Goal: Task Accomplishment & Management: Manage account settings

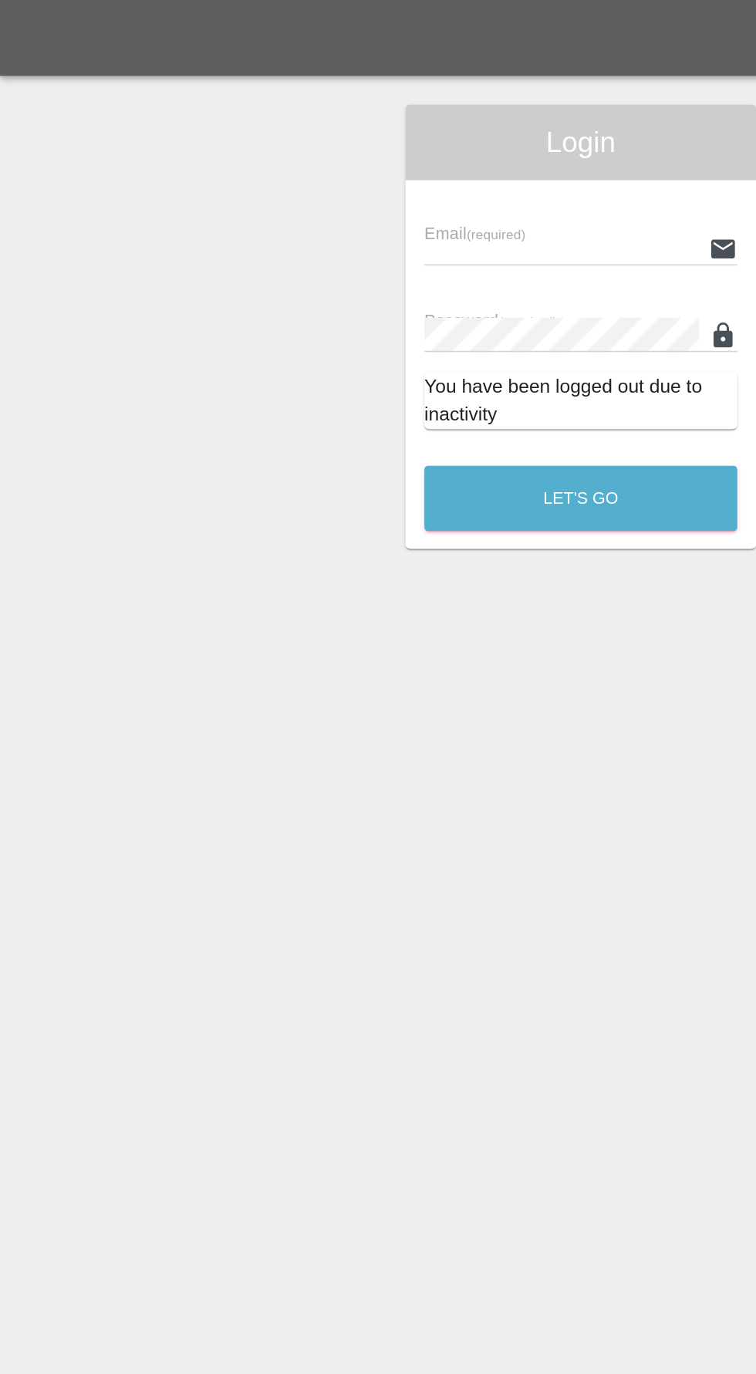
click at [381, 155] on input "text" at bounding box center [365, 161] width 179 height 22
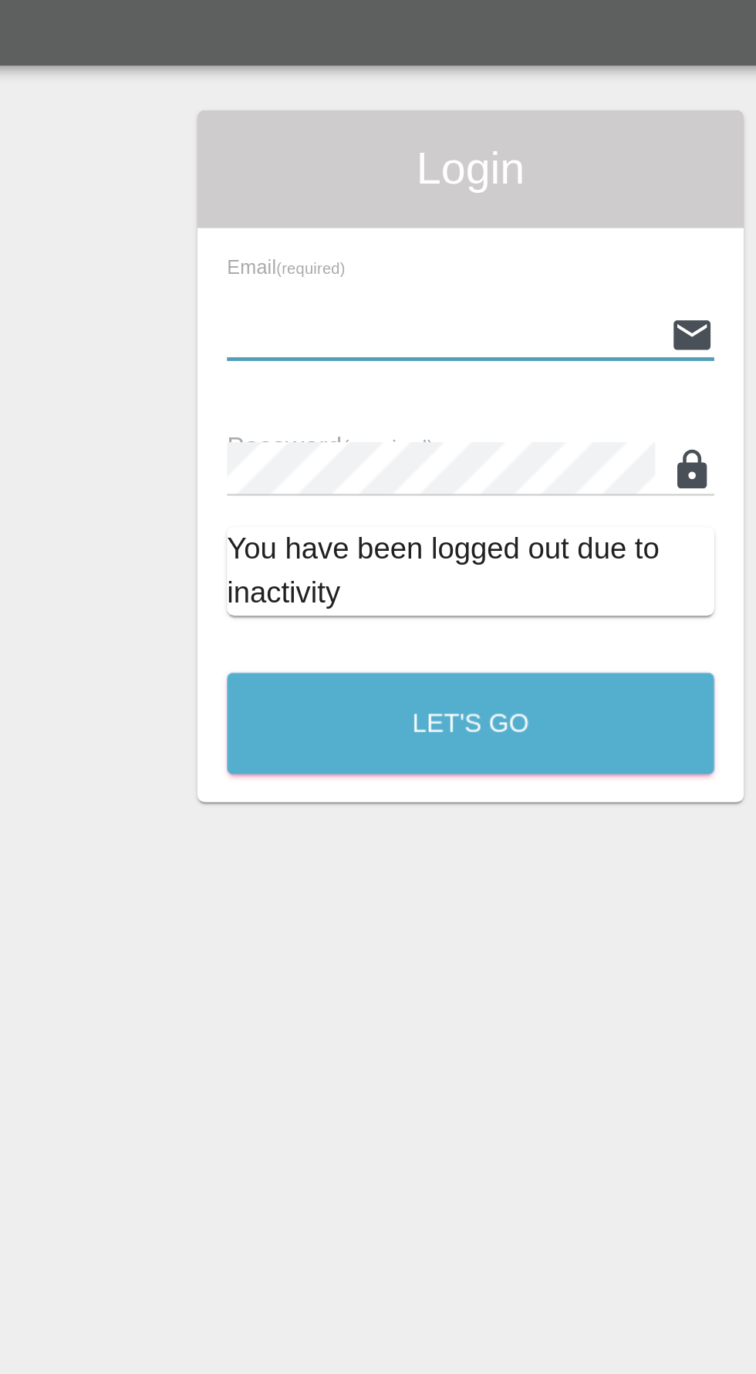
type input "[EMAIL_ADDRESS][DOMAIN_NAME]"
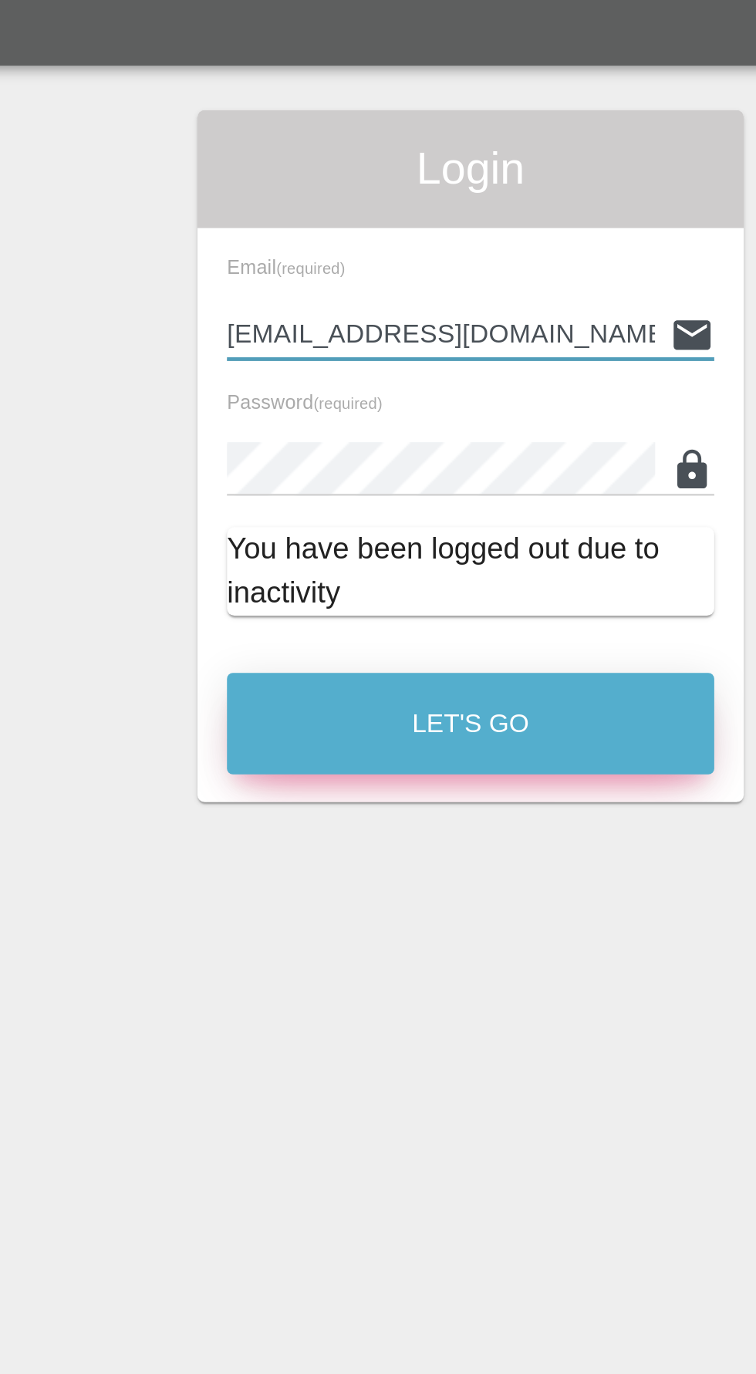
click at [412, 325] on button "Let's Go" at bounding box center [378, 324] width 204 height 42
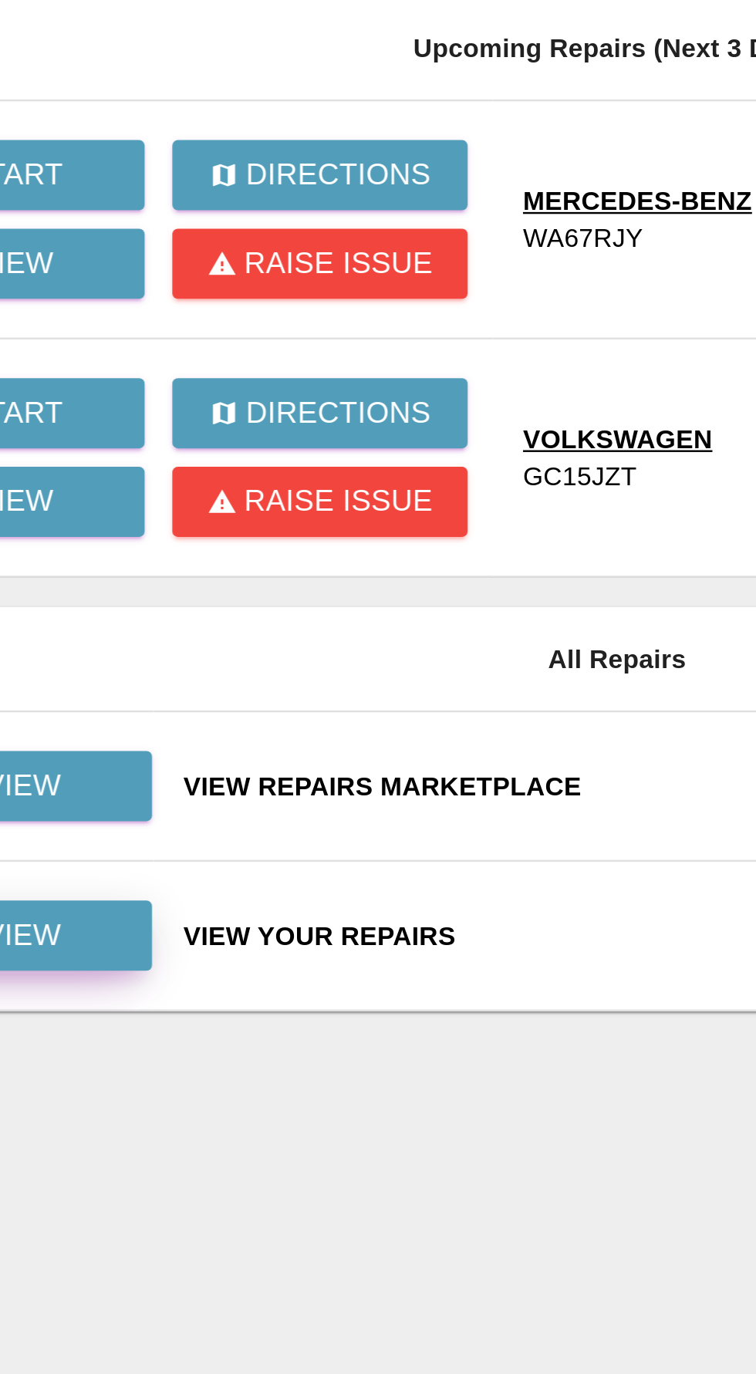
click at [191, 723] on link "View" at bounding box center [149, 717] width 123 height 29
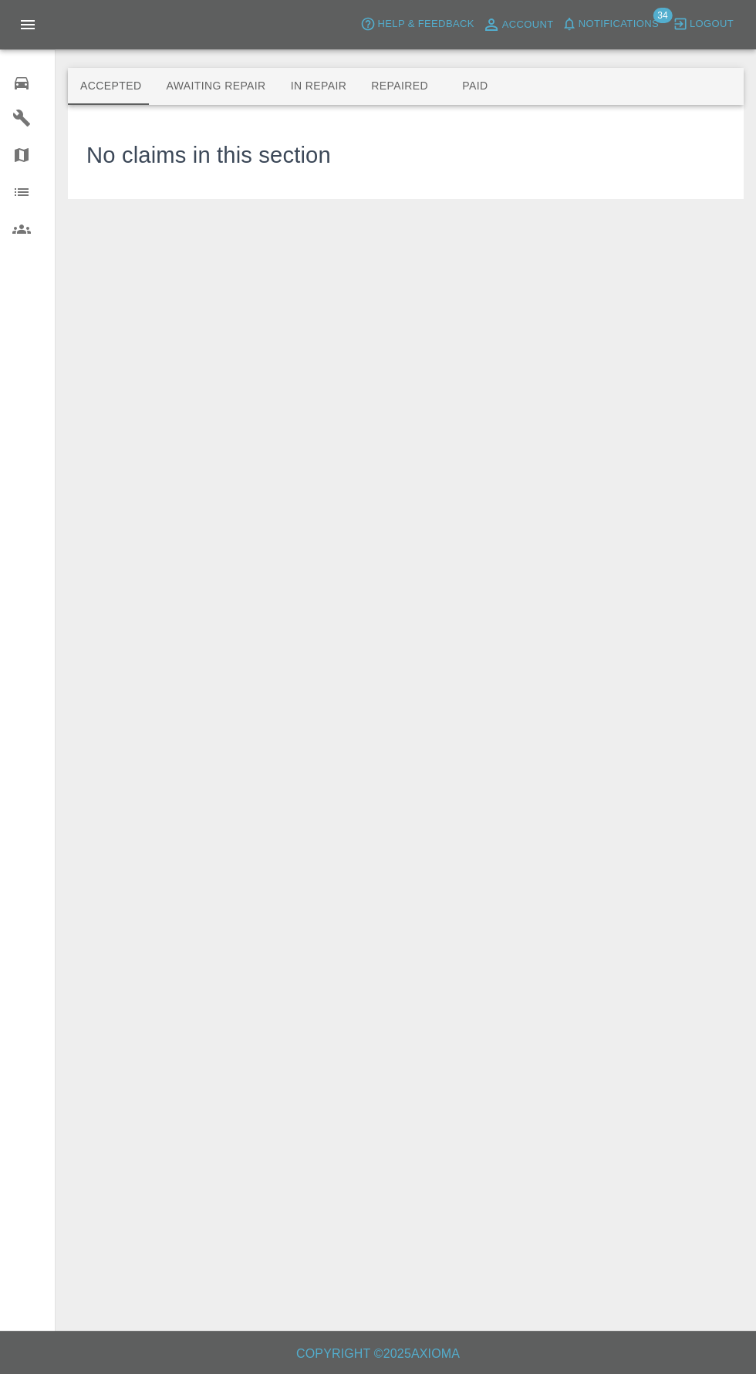
click at [239, 95] on button "Awaiting Repair" at bounding box center [215, 86] width 124 height 37
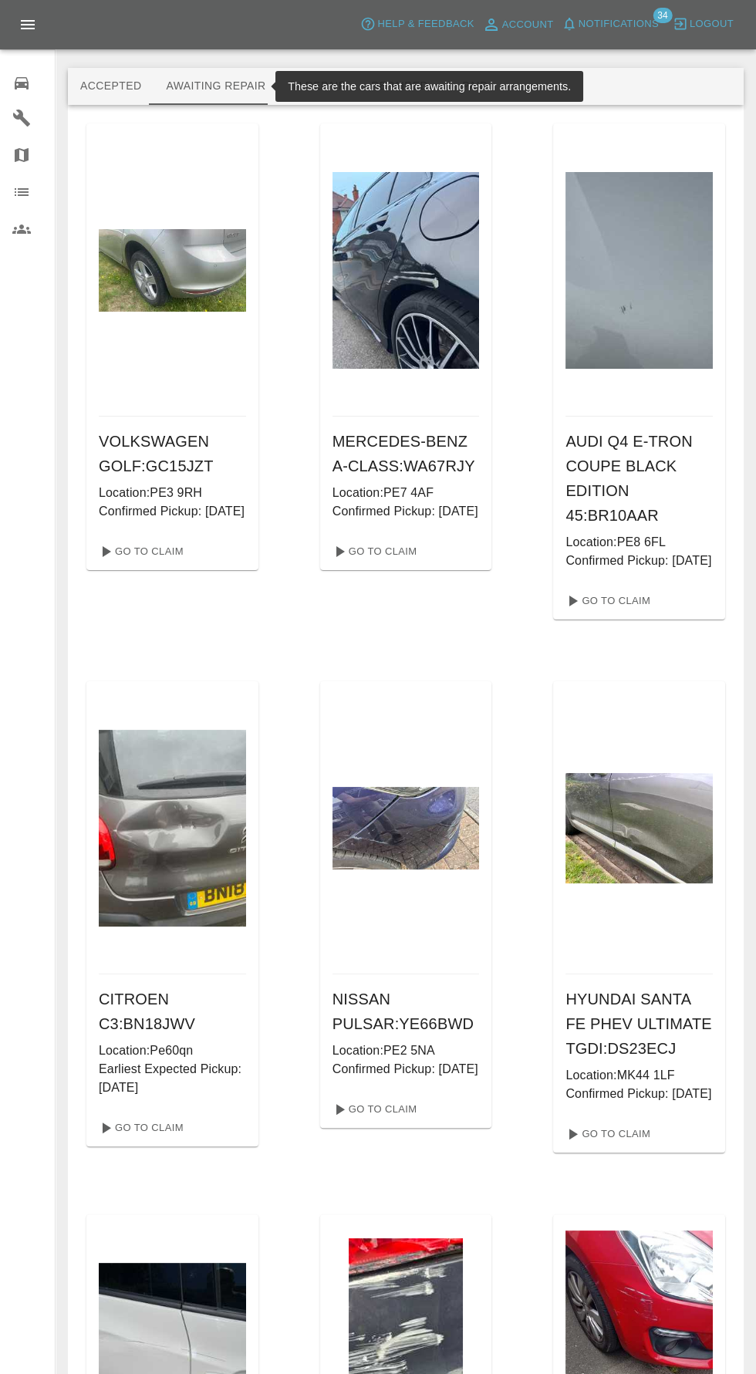
click at [650, 340] on img at bounding box center [638, 270] width 147 height 196
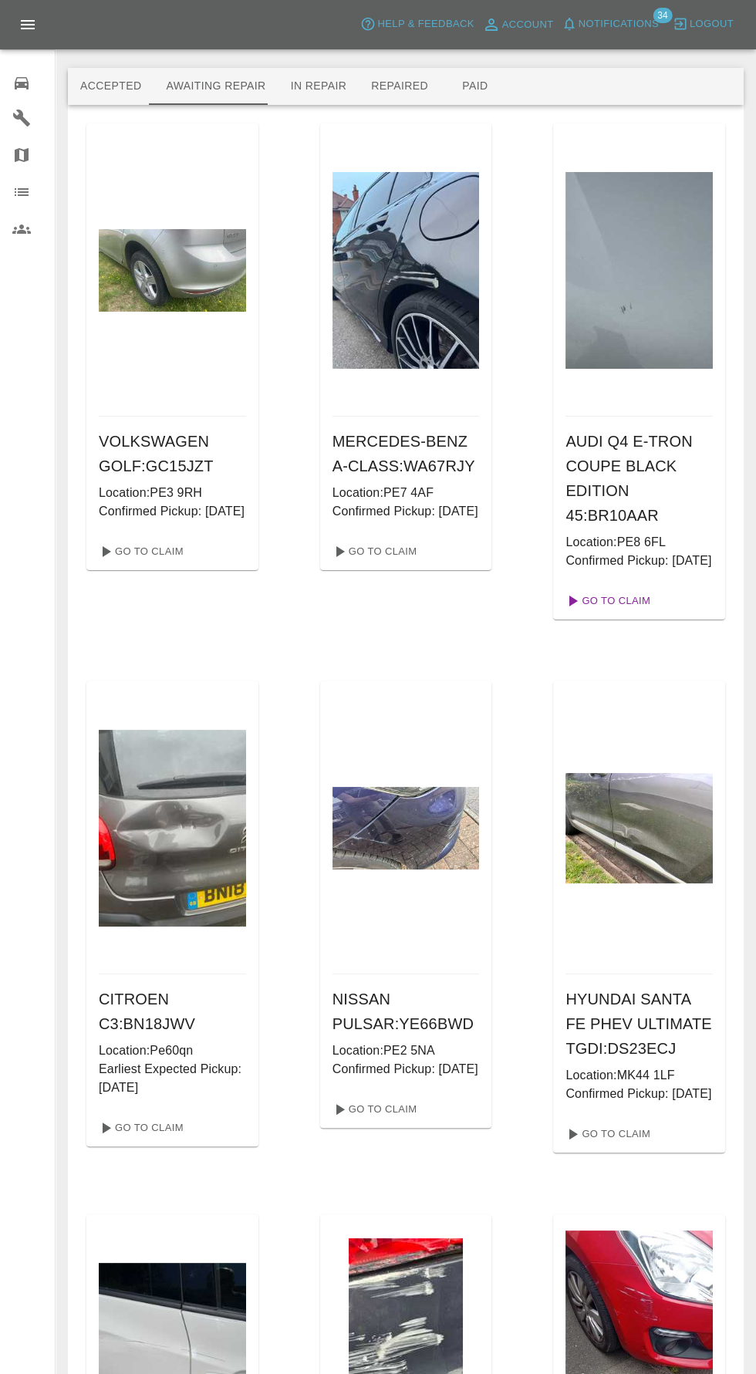
click at [632, 613] on link "Go To Claim" at bounding box center [606, 600] width 95 height 25
